Goal: Task Accomplishment & Management: Complete application form

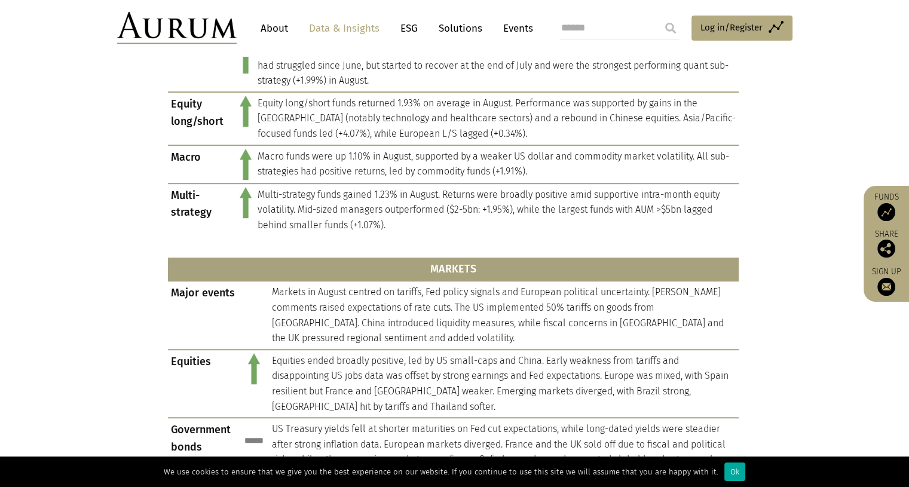
scroll to position [836, 0]
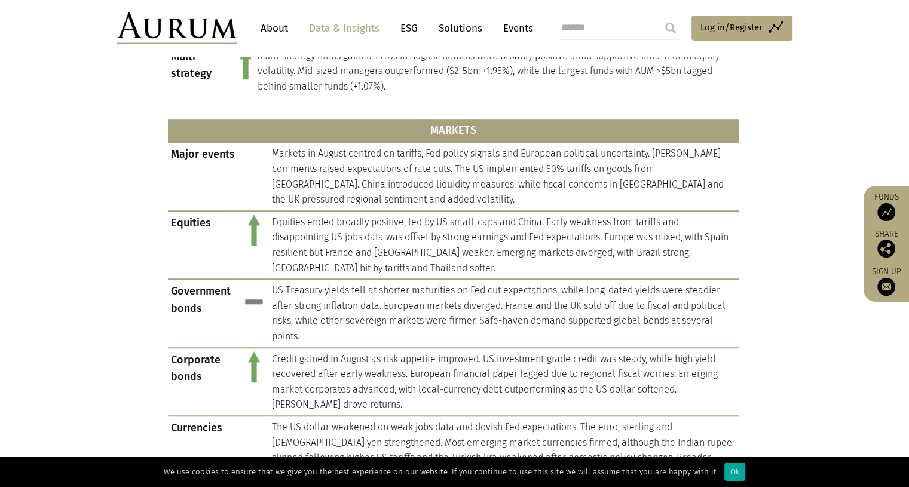
click at [207, 32] on img at bounding box center [176, 28] width 119 height 32
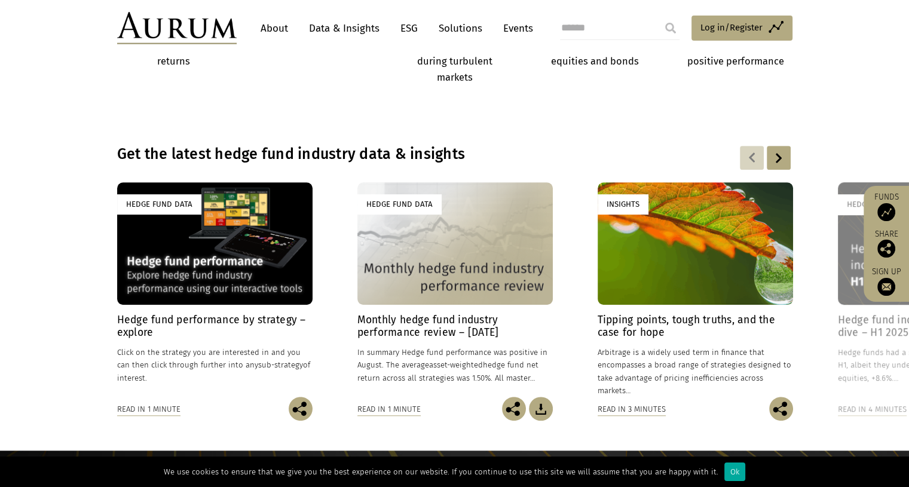
scroll to position [788, 0]
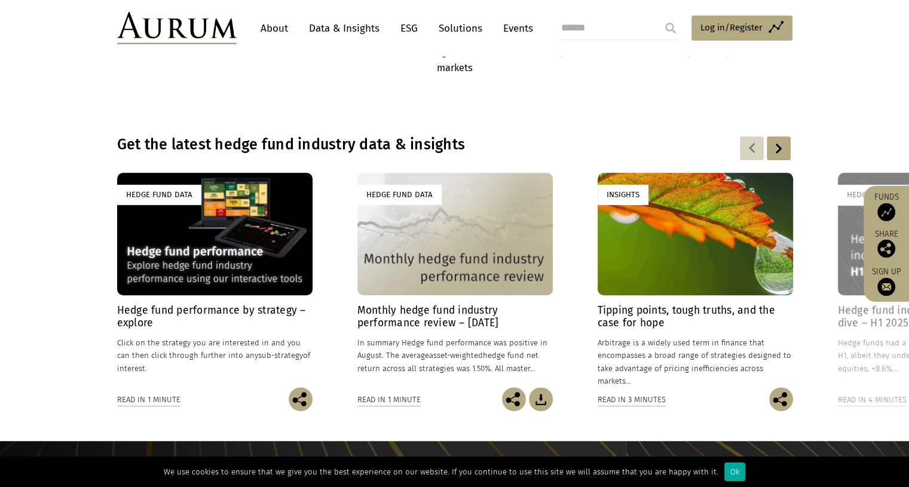
click at [416, 262] on div "Hedge Fund Data" at bounding box center [454, 234] width 195 height 122
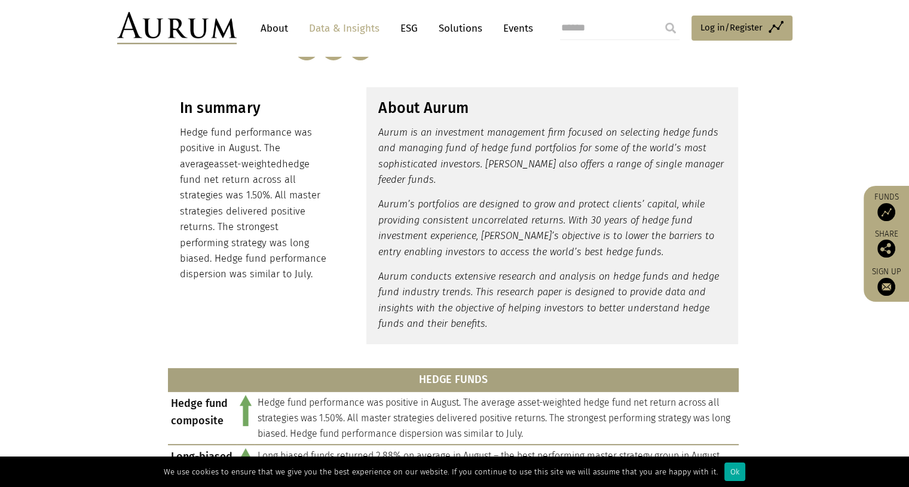
scroll to position [664, 0]
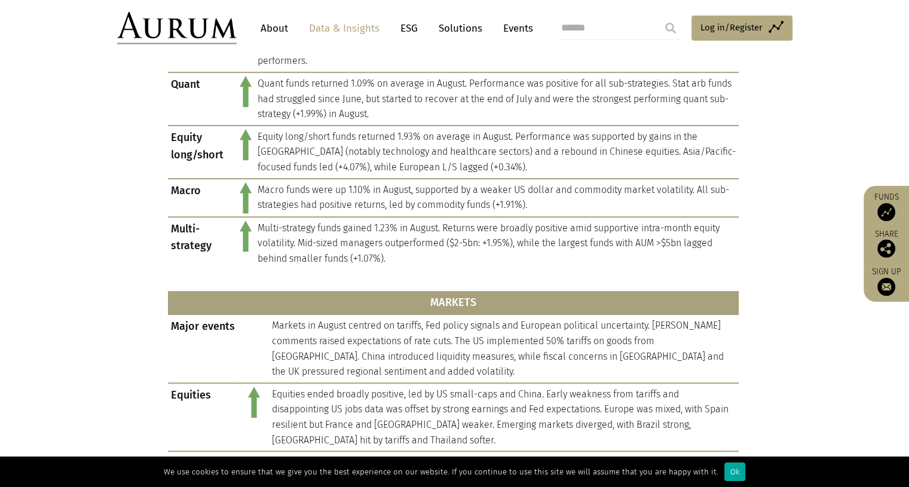
click at [886, 211] on img at bounding box center [886, 212] width 18 height 18
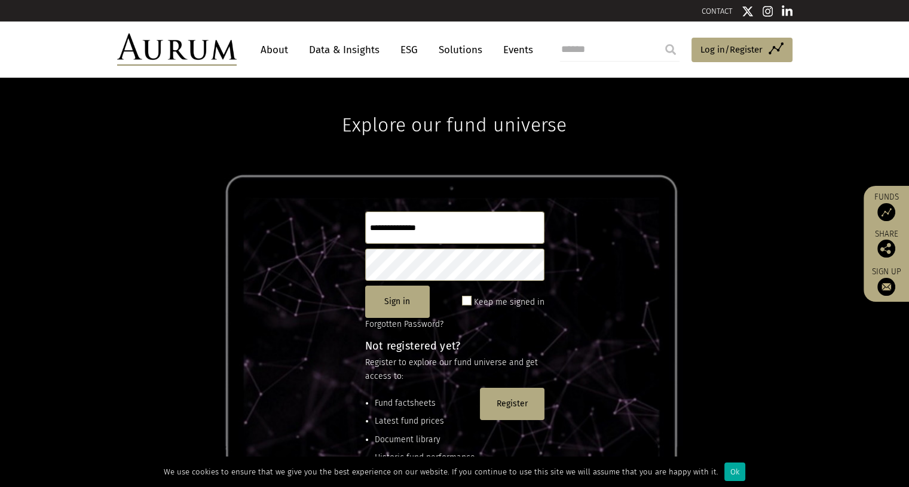
click at [683, 127] on div "Explore our fund universe Sign in Keep me signed in Forgotten Password? Not reg…" at bounding box center [454, 282] width 909 height 409
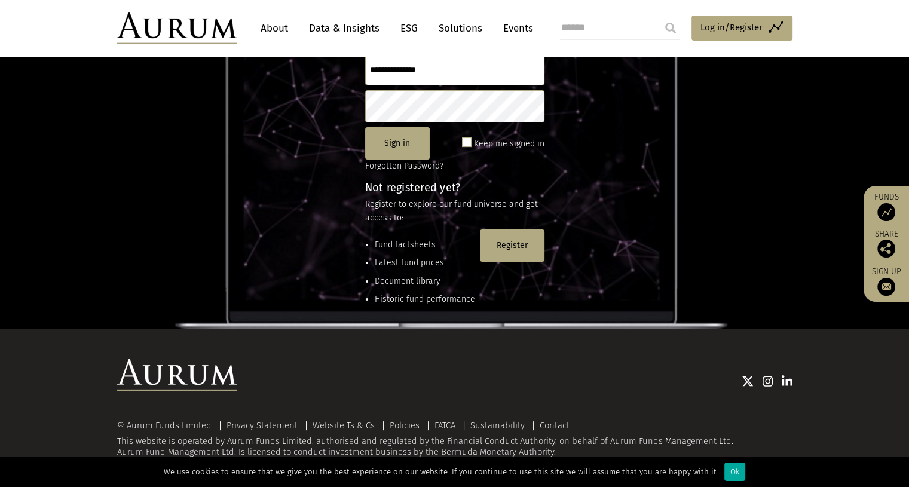
scroll to position [134, 0]
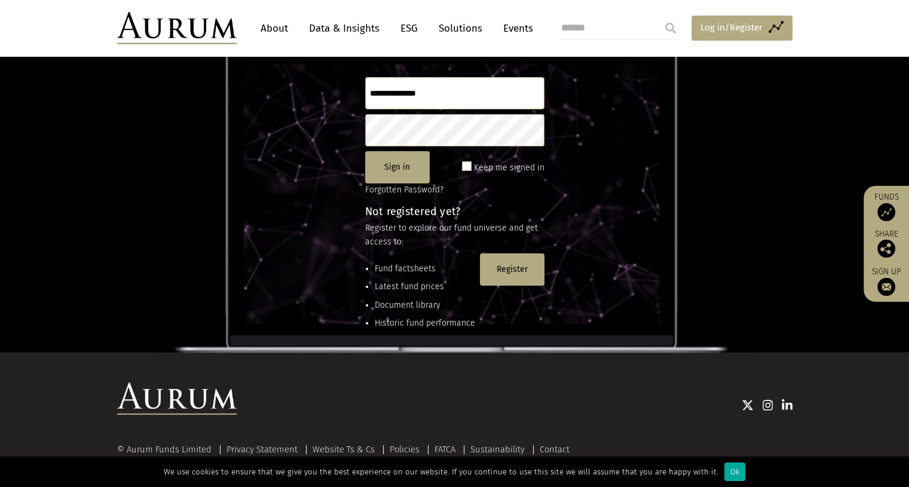
click at [713, 30] on span "Log in/Register" at bounding box center [731, 27] width 62 height 14
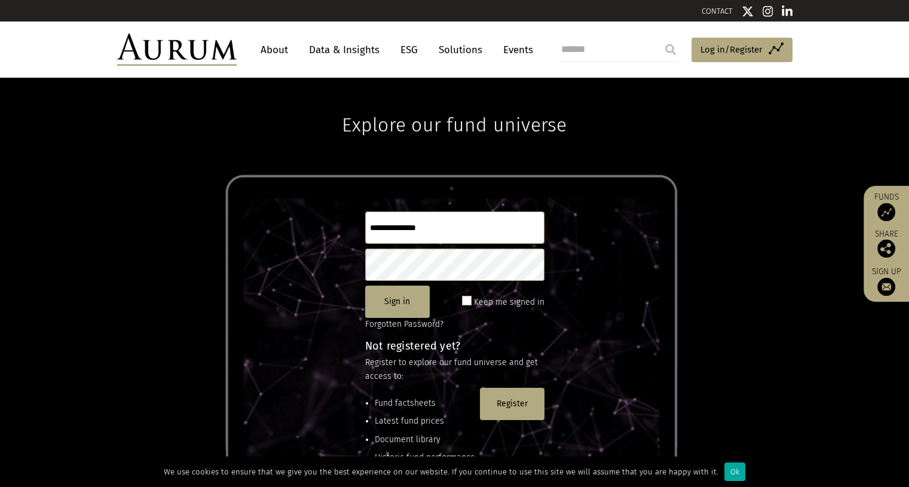
click at [467, 52] on link "Solutions" at bounding box center [460, 50] width 56 height 22
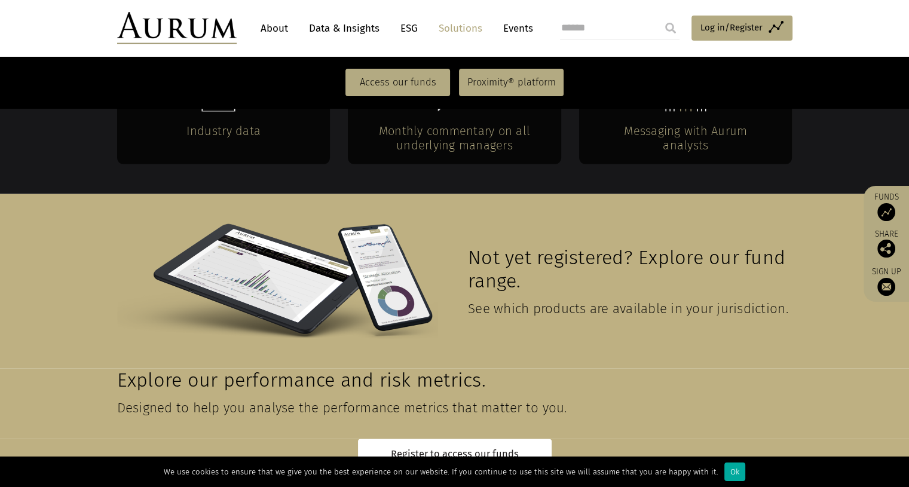
scroll to position [2613, 0]
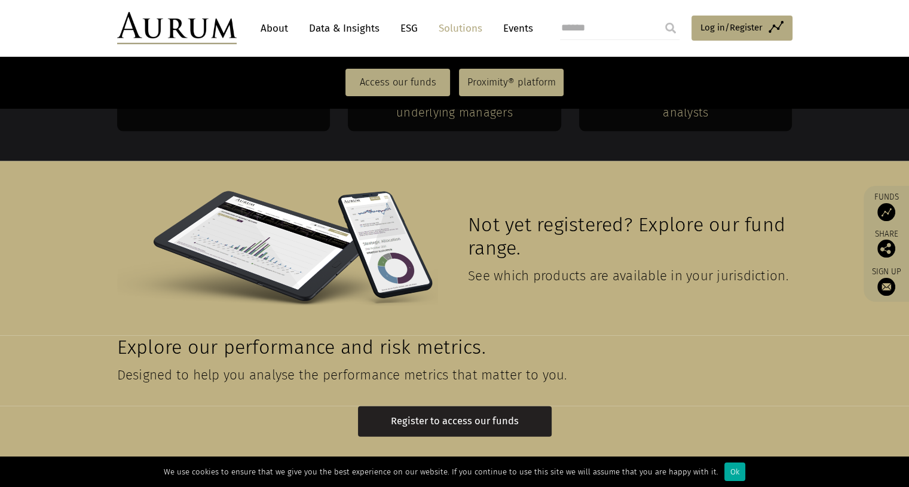
click at [497, 406] on link "Register to access our funds" at bounding box center [455, 421] width 194 height 30
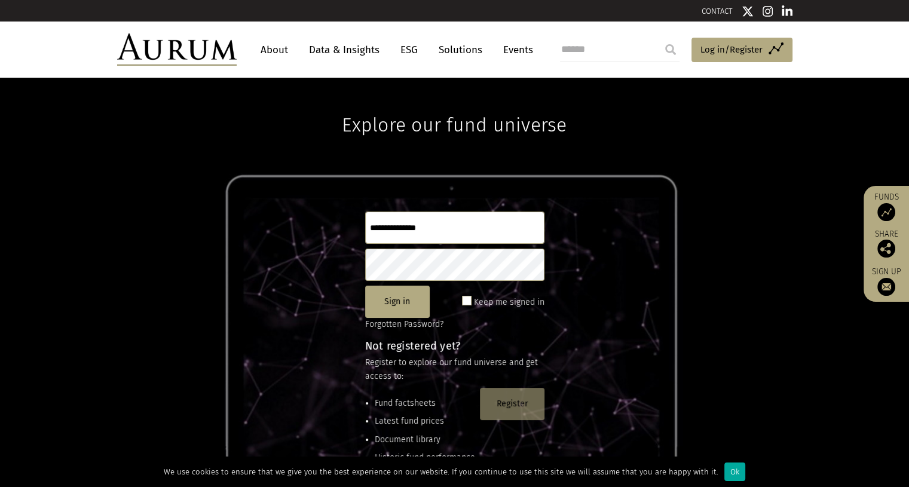
click at [501, 415] on button "Register" at bounding box center [512, 404] width 65 height 32
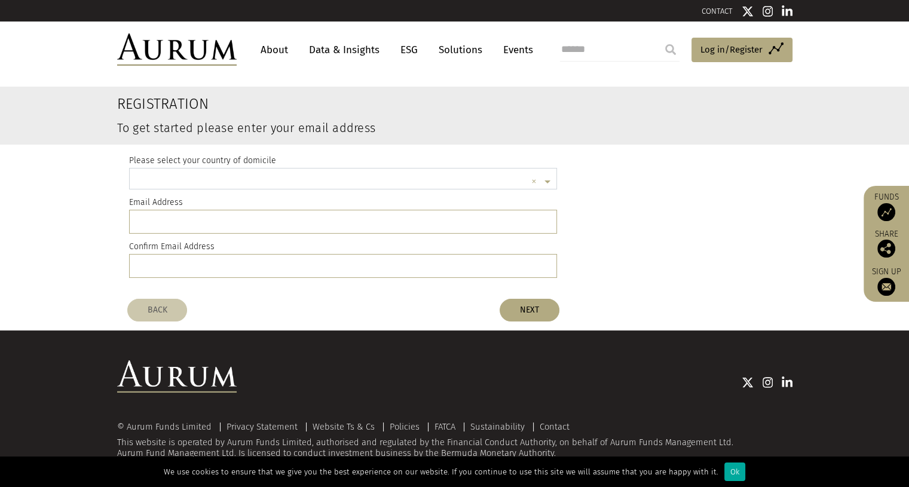
scroll to position [2, 0]
click at [321, 174] on input "text" at bounding box center [331, 181] width 391 height 24
type input "****"
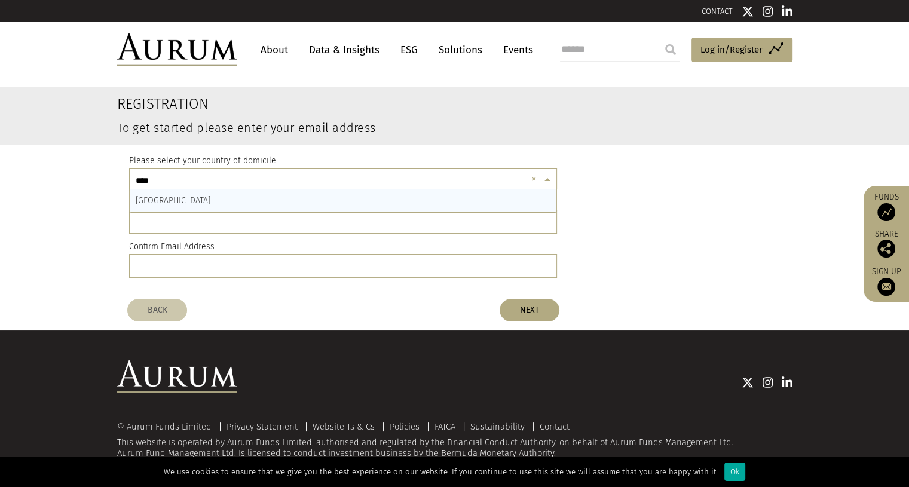
click at [246, 196] on div "[GEOGRAPHIC_DATA]" at bounding box center [343, 200] width 427 height 23
click at [211, 231] on input "email" at bounding box center [343, 222] width 428 height 24
type input "**********"
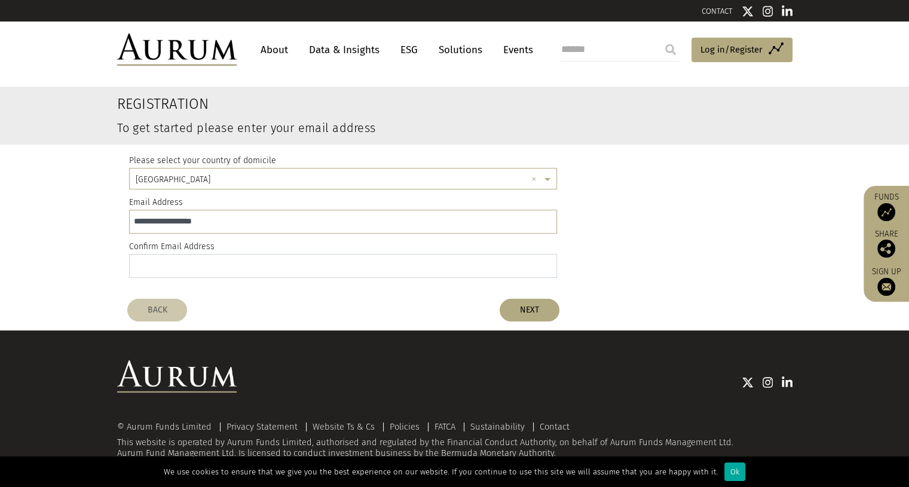
type input "**********"
click at [533, 314] on button "NEXT" at bounding box center [529, 310] width 60 height 23
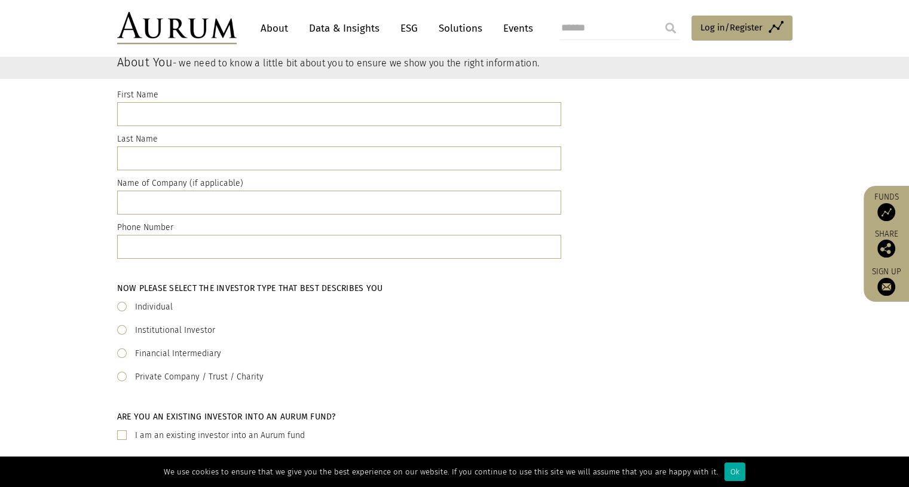
scroll to position [61, 0]
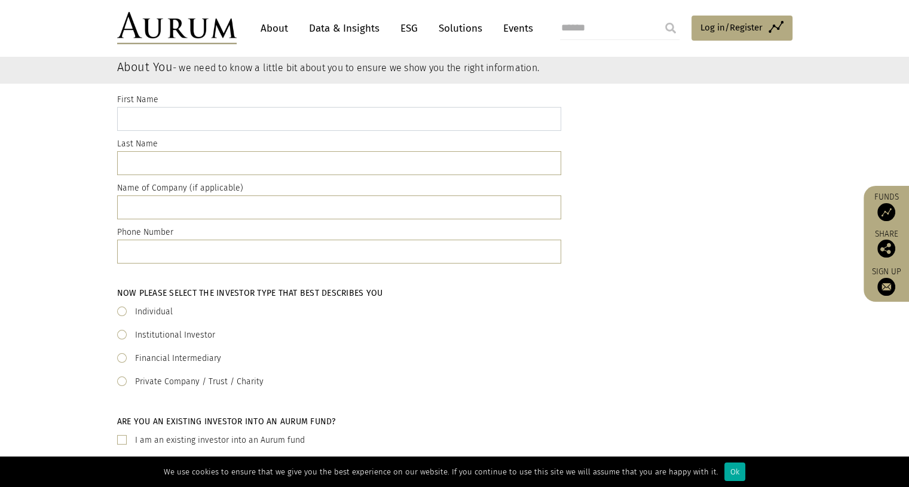
click at [312, 116] on input "text" at bounding box center [339, 119] width 444 height 24
type input "******"
type input "**********"
click at [197, 210] on input "text" at bounding box center [339, 207] width 444 height 24
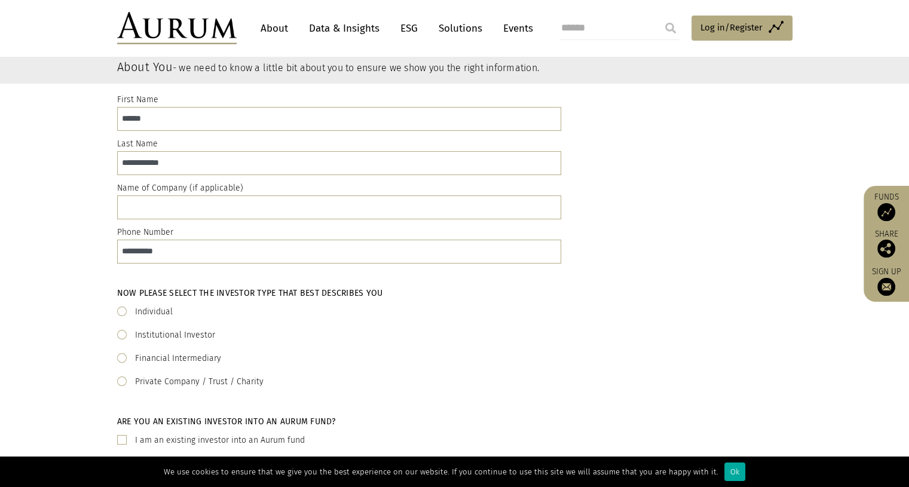
click at [163, 338] on label "Institutional Investor" at bounding box center [175, 335] width 80 height 14
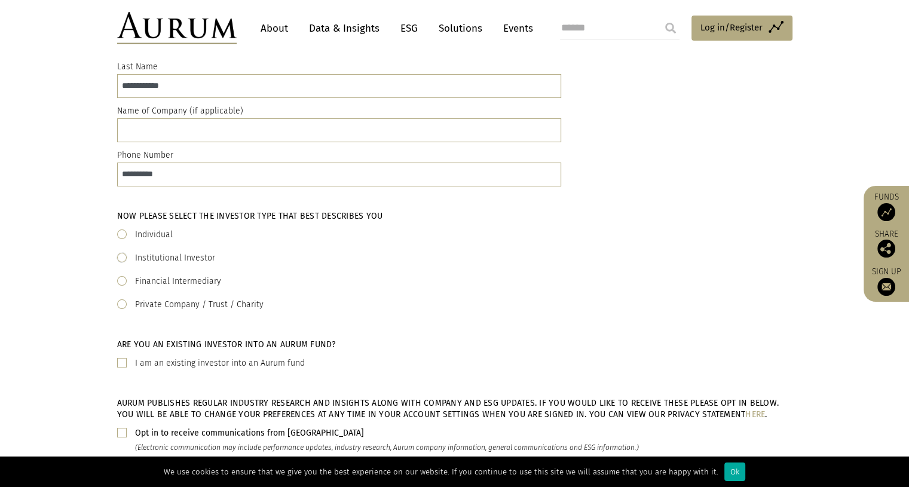
scroll to position [242, 0]
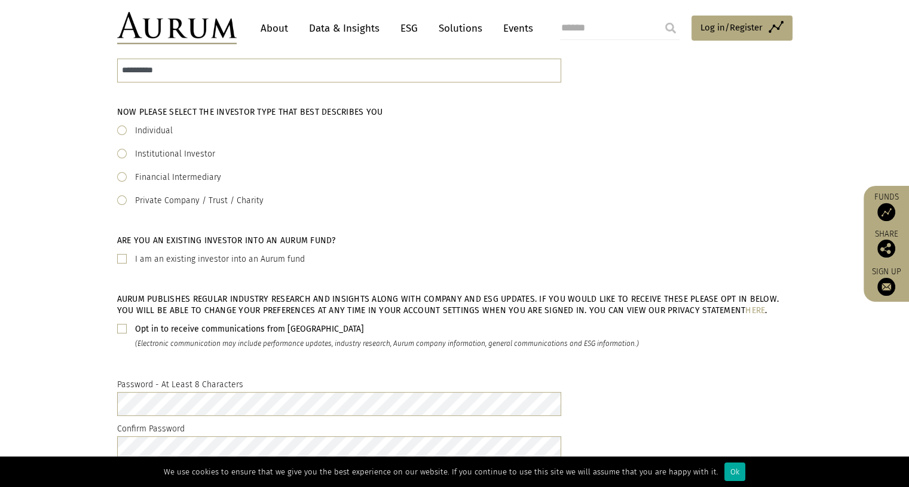
click at [121, 329] on span at bounding box center [122, 329] width 10 height 10
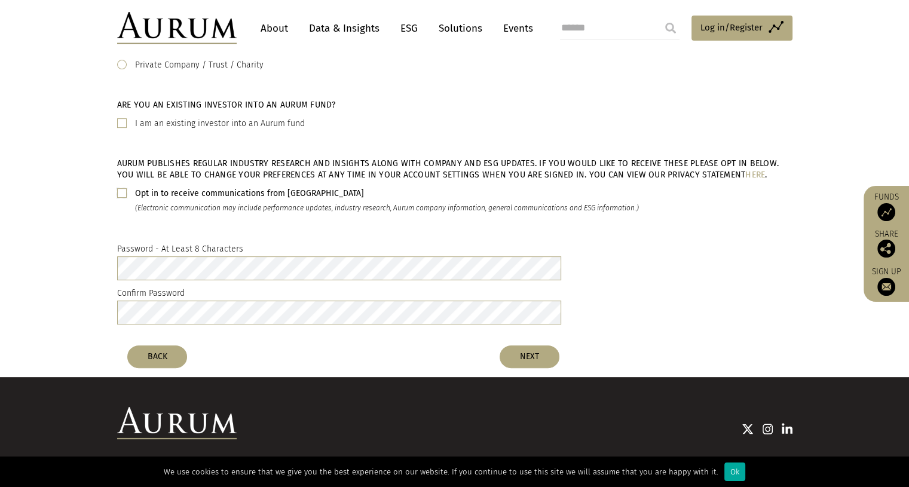
scroll to position [383, 0]
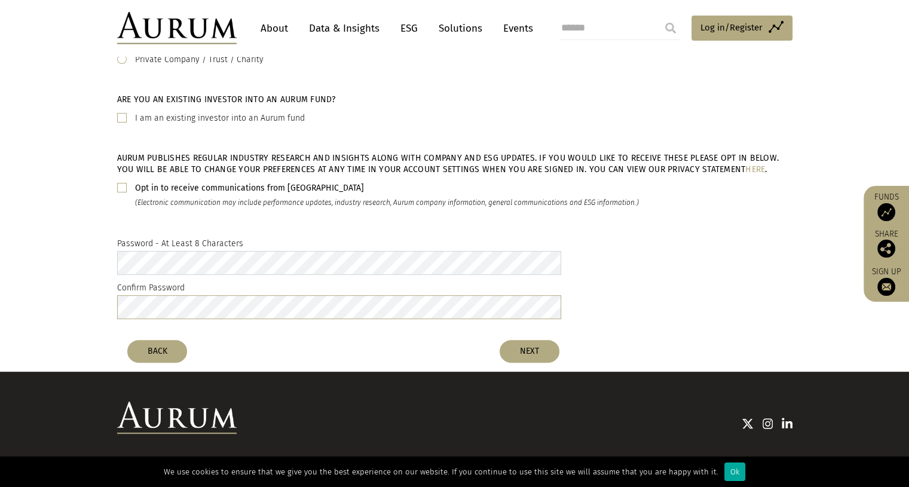
click at [86, 253] on div "Password - At Least 8 Characters Confirm Password" at bounding box center [454, 281] width 909 height 106
click at [525, 352] on button "NEXT" at bounding box center [529, 351] width 60 height 23
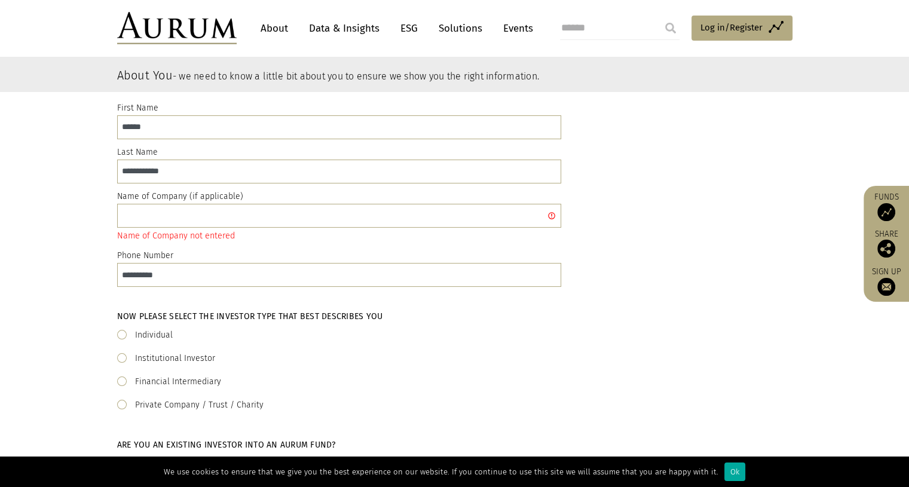
scroll to position [48, 0]
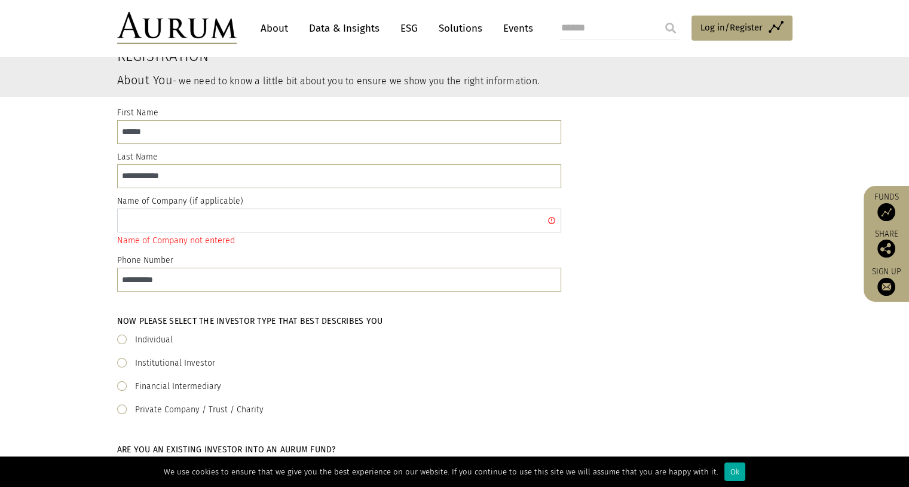
click at [340, 220] on input "text" at bounding box center [339, 220] width 444 height 24
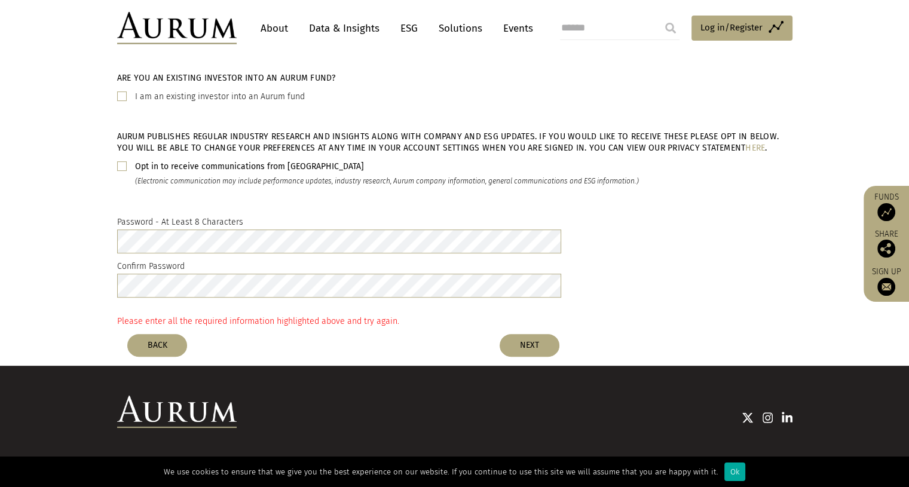
scroll to position [421, 0]
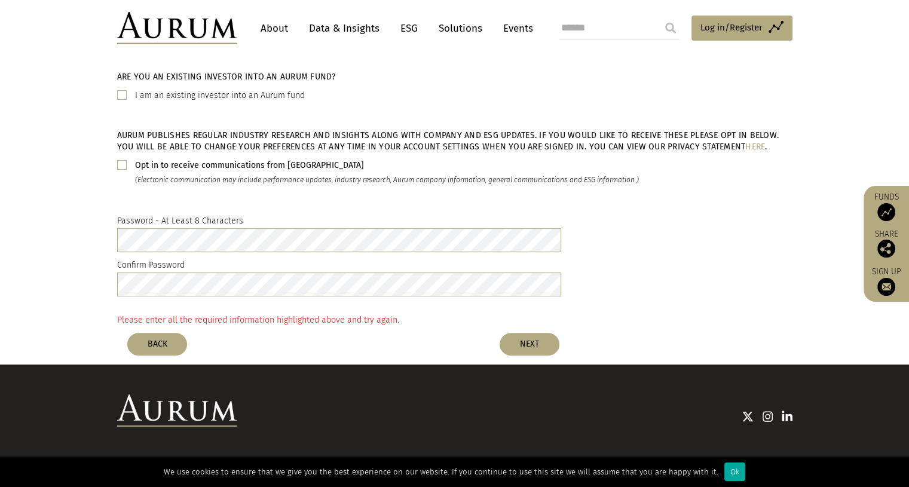
type input "**********"
click at [533, 347] on button "NEXT" at bounding box center [529, 344] width 60 height 23
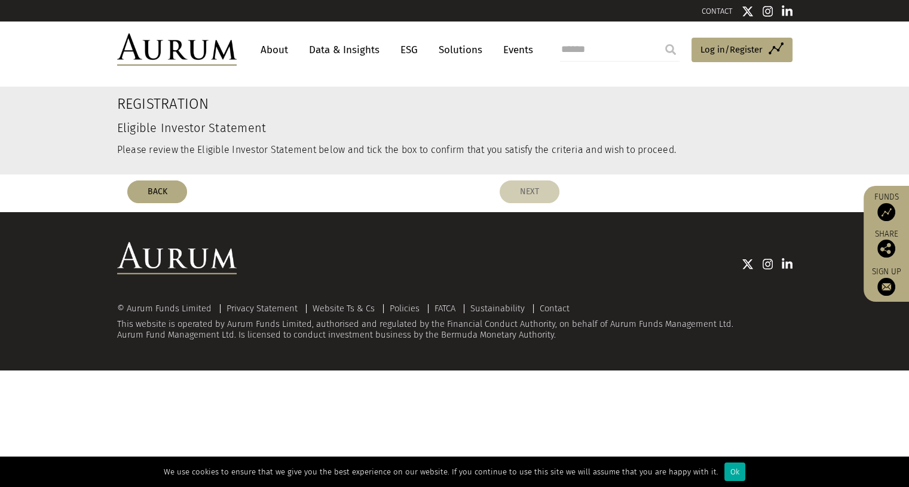
scroll to position [0, 0]
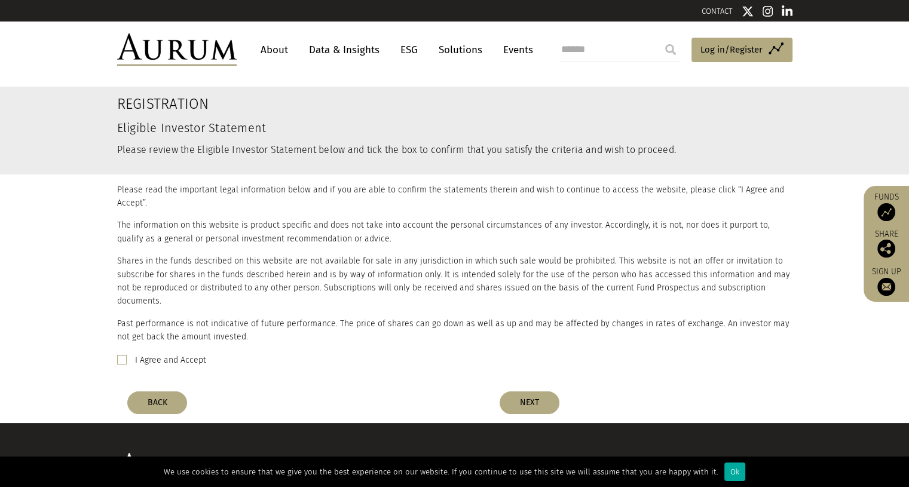
click at [140, 353] on label "I Agree and Accept" at bounding box center [170, 360] width 71 height 14
click at [521, 391] on button "NEXT" at bounding box center [529, 402] width 60 height 23
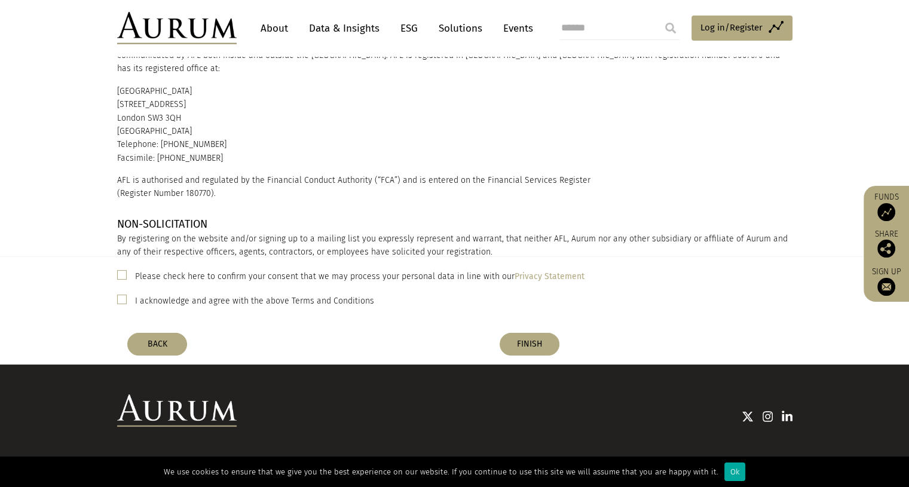
scroll to position [159, 0]
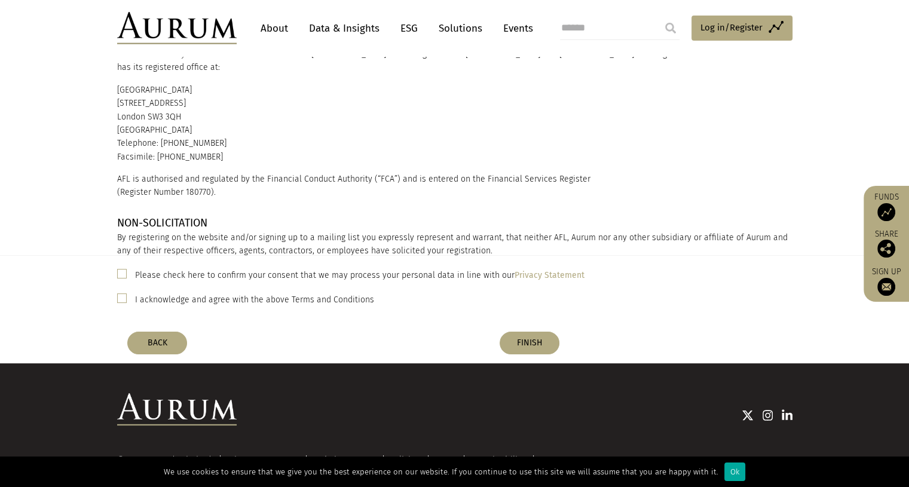
click at [167, 303] on label "I acknowledge and agree with the above Terms and Conditions" at bounding box center [254, 300] width 239 height 14
click at [168, 269] on label "Please check here to confirm your consent that we may process your personal dat…" at bounding box center [359, 275] width 449 height 14
click at [523, 338] on button "FINISH" at bounding box center [529, 343] width 60 height 23
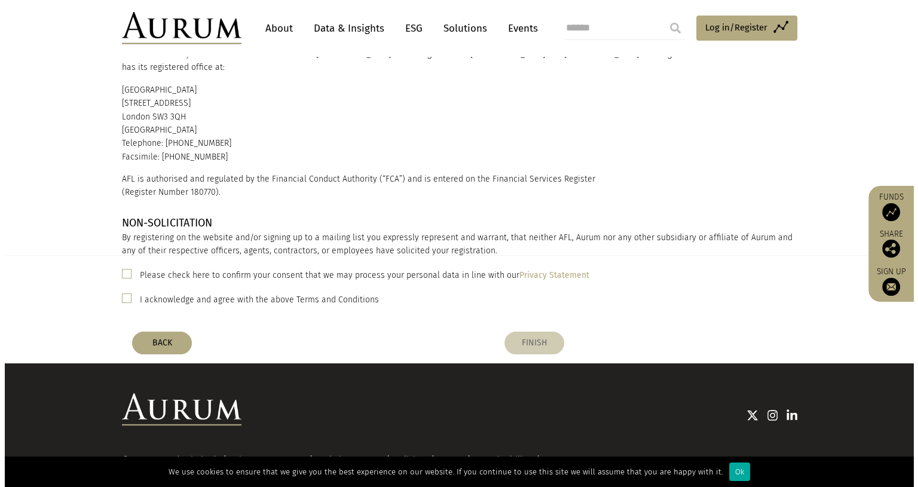
scroll to position [0, 0]
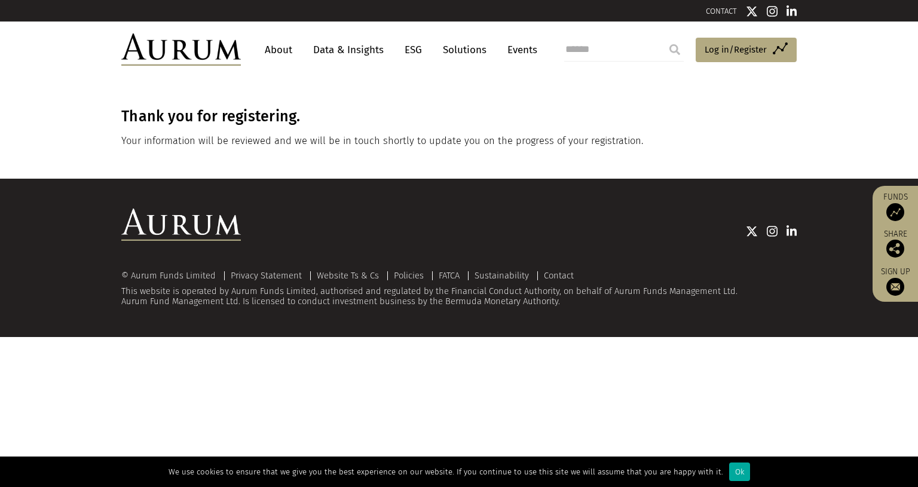
click at [896, 213] on img at bounding box center [895, 212] width 18 height 18
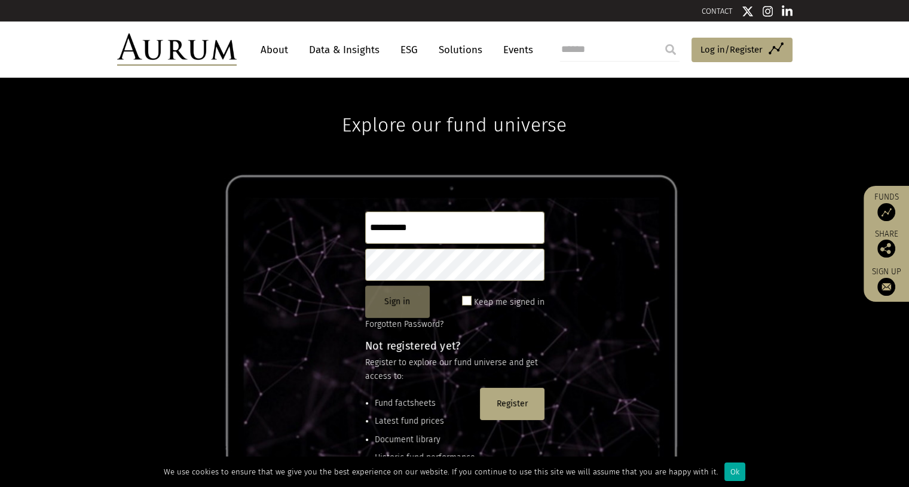
click at [397, 303] on button "Sign in" at bounding box center [397, 302] width 65 height 32
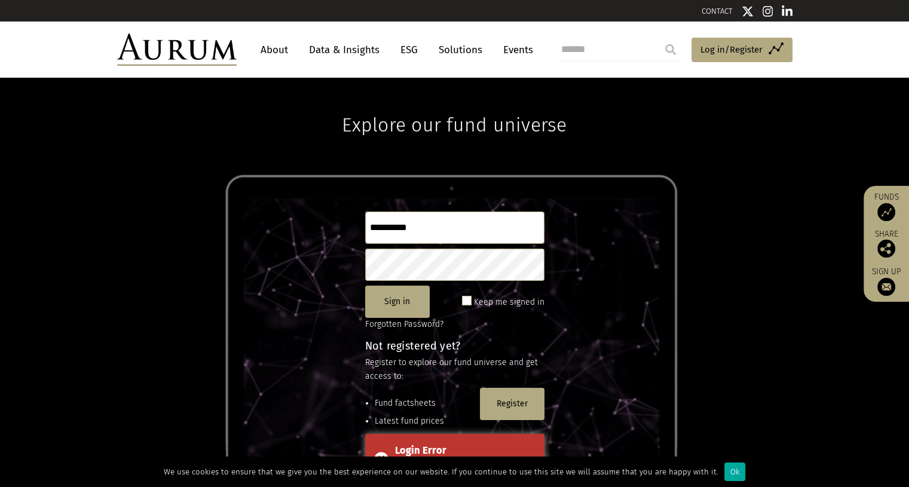
drag, startPoint x: 443, startPoint y: 228, endPoint x: 337, endPoint y: 224, distance: 105.8
click at [337, 224] on div "**********" at bounding box center [454, 282] width 909 height 409
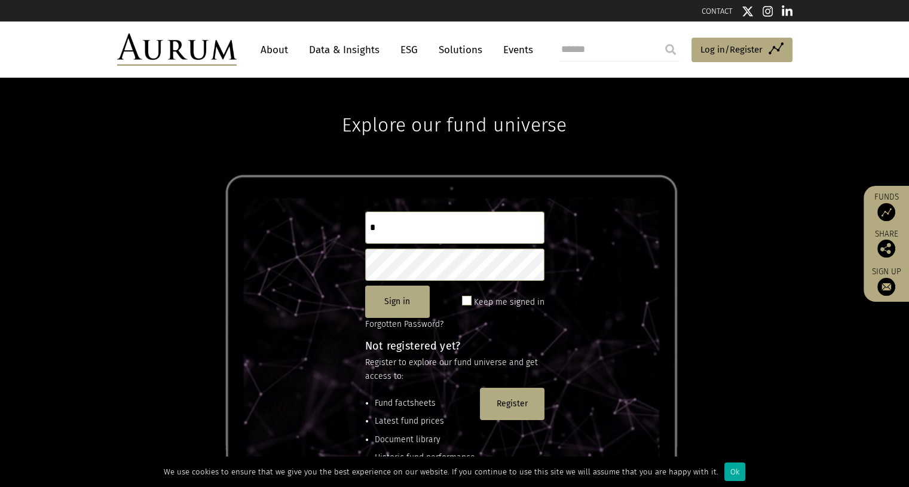
type input "**********"
click at [468, 300] on span at bounding box center [467, 301] width 10 height 10
click at [400, 304] on button "Sign in" at bounding box center [397, 302] width 65 height 32
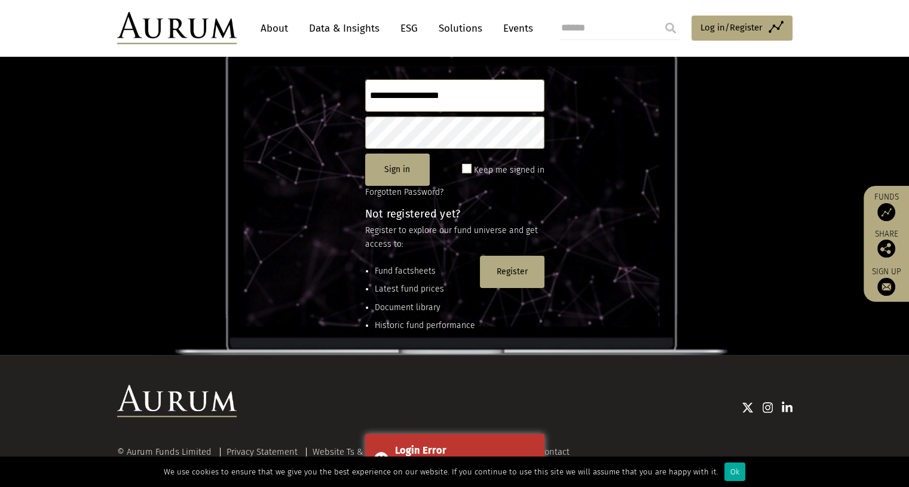
scroll to position [134, 0]
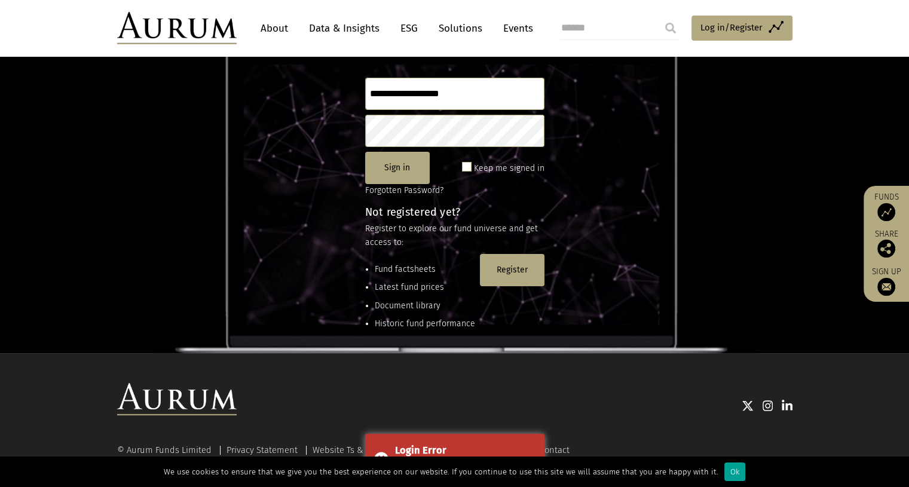
click at [727, 472] on div "Ok" at bounding box center [734, 471] width 21 height 19
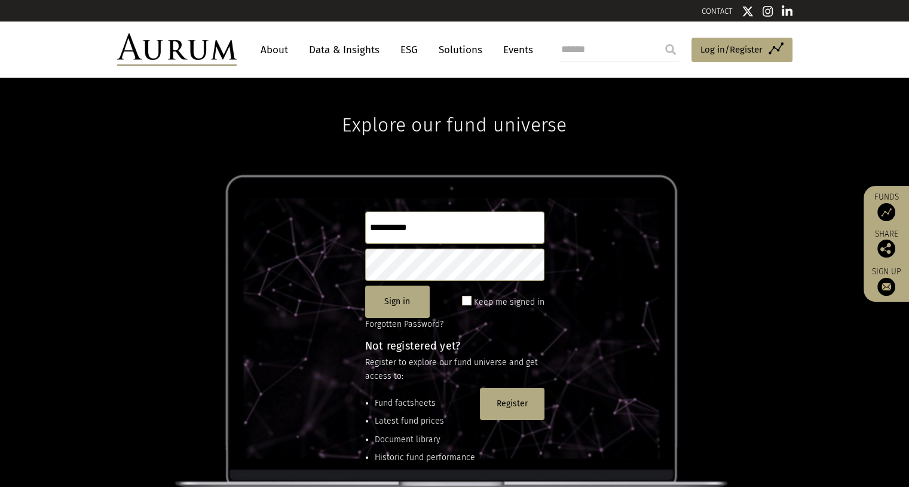
drag, startPoint x: 421, startPoint y: 226, endPoint x: 324, endPoint y: 217, distance: 97.2
click at [324, 217] on div "**********" at bounding box center [454, 282] width 909 height 409
type input "**********"
click at [394, 303] on button "Sign in" at bounding box center [397, 302] width 65 height 32
